Goal: Unclear

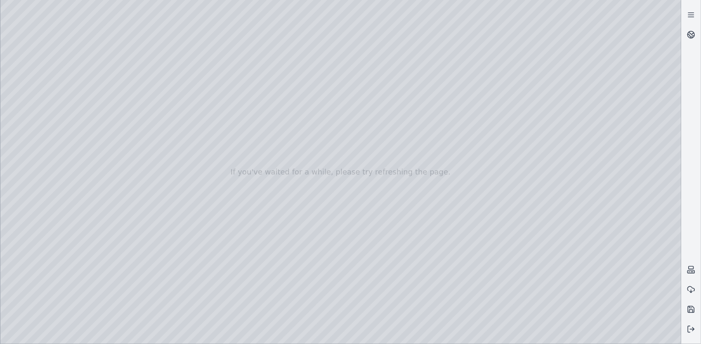
click at [407, 248] on div at bounding box center [340, 172] width 681 height 344
drag, startPoint x: 406, startPoint y: 222, endPoint x: 403, endPoint y: 231, distance: 9.9
click at [403, 231] on div at bounding box center [340, 172] width 681 height 344
drag, startPoint x: 381, startPoint y: 115, endPoint x: 341, endPoint y: 137, distance: 46.2
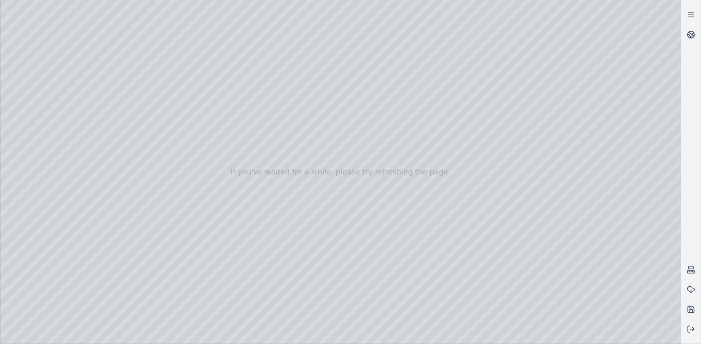
drag, startPoint x: 340, startPoint y: 132, endPoint x: 385, endPoint y: 127, distance: 45.7
click at [42, 142] on div at bounding box center [340, 172] width 681 height 344
drag, startPoint x: 490, startPoint y: 31, endPoint x: 492, endPoint y: 27, distance: 5.0
drag, startPoint x: 488, startPoint y: 31, endPoint x: 492, endPoint y: 23, distance: 8.7
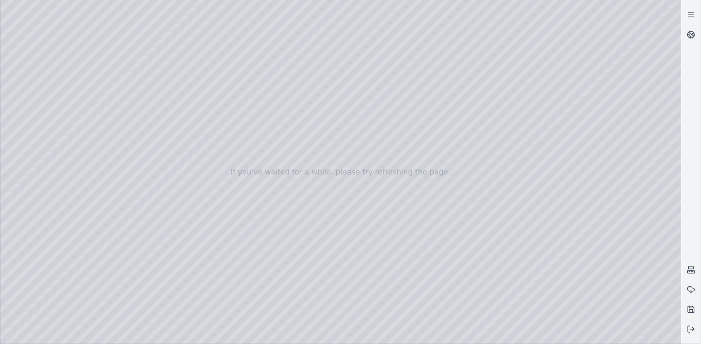
click at [487, 1] on div at bounding box center [340, 172] width 681 height 344
drag, startPoint x: 467, startPoint y: 45, endPoint x: 455, endPoint y: 59, distance: 18.5
click at [600, 232] on div at bounding box center [340, 172] width 681 height 344
click at [605, 250] on div at bounding box center [340, 172] width 681 height 344
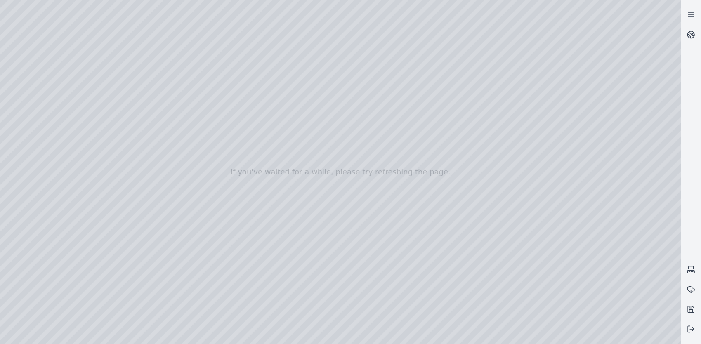
click at [611, 224] on div at bounding box center [340, 172] width 681 height 344
drag, startPoint x: 525, startPoint y: 206, endPoint x: 536, endPoint y: 187, distance: 22.4
click at [603, 224] on div at bounding box center [340, 172] width 681 height 344
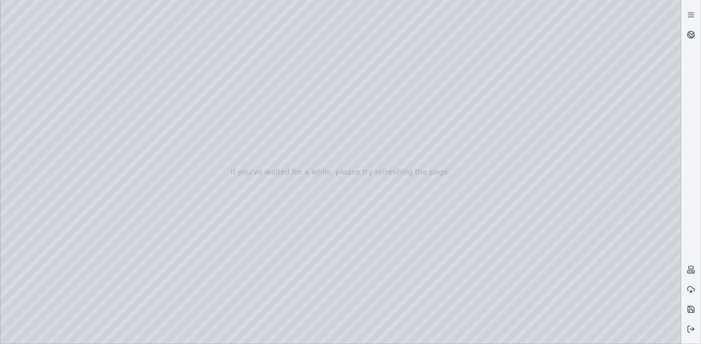
click at [603, 224] on div at bounding box center [340, 172] width 681 height 344
click at [31, 102] on div at bounding box center [340, 172] width 681 height 344
click at [31, 115] on div at bounding box center [340, 172] width 681 height 344
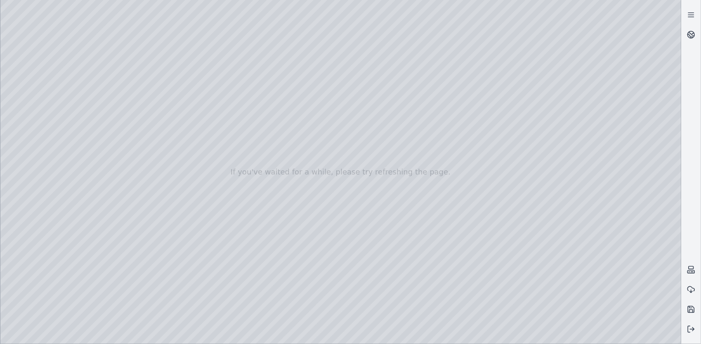
click at [146, 144] on div at bounding box center [340, 172] width 681 height 344
click at [150, 144] on div at bounding box center [340, 172] width 681 height 344
click at [68, 22] on div at bounding box center [340, 172] width 681 height 344
drag, startPoint x: 458, startPoint y: 111, endPoint x: 477, endPoint y: 105, distance: 20.2
click at [606, 224] on div at bounding box center [340, 172] width 681 height 344
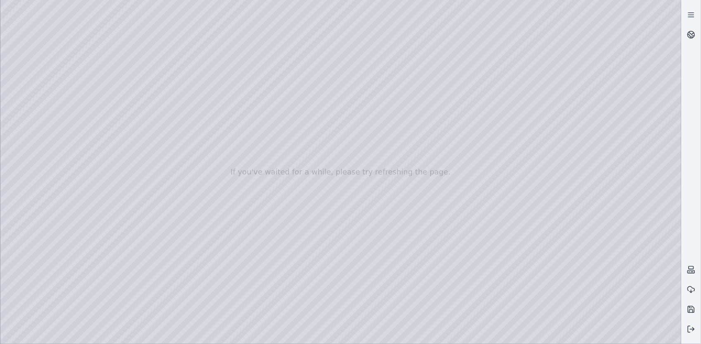
drag, startPoint x: 361, startPoint y: 156, endPoint x: 393, endPoint y: 136, distance: 38.4
click at [460, 333] on div at bounding box center [340, 172] width 681 height 344
drag, startPoint x: 335, startPoint y: 86, endPoint x: 357, endPoint y: 92, distance: 23.2
click at [357, 92] on div at bounding box center [340, 172] width 681 height 344
click at [455, 335] on div at bounding box center [340, 172] width 681 height 344
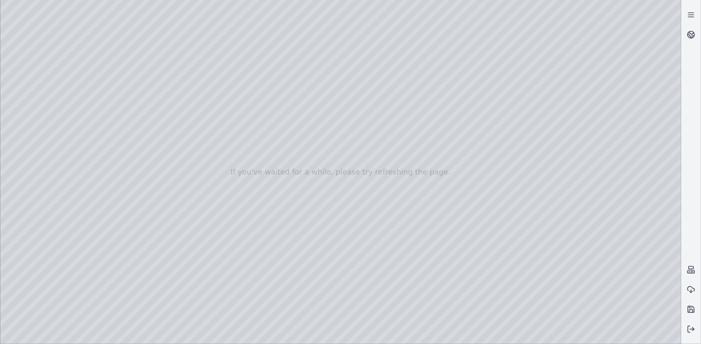
drag, startPoint x: 306, startPoint y: 215, endPoint x: 345, endPoint y: 215, distance: 38.8
click at [456, 335] on div at bounding box center [340, 172] width 681 height 344
drag, startPoint x: 411, startPoint y: 270, endPoint x: 337, endPoint y: 300, distance: 80.0
